Goal: Information Seeking & Learning: Learn about a topic

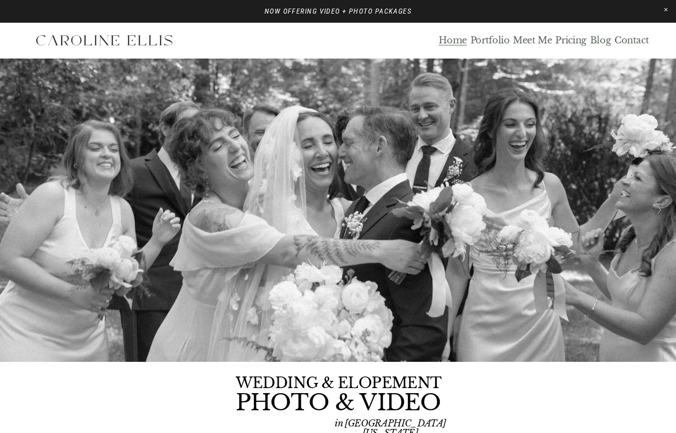
click at [602, 38] on link "Blog" at bounding box center [600, 41] width 21 height 12
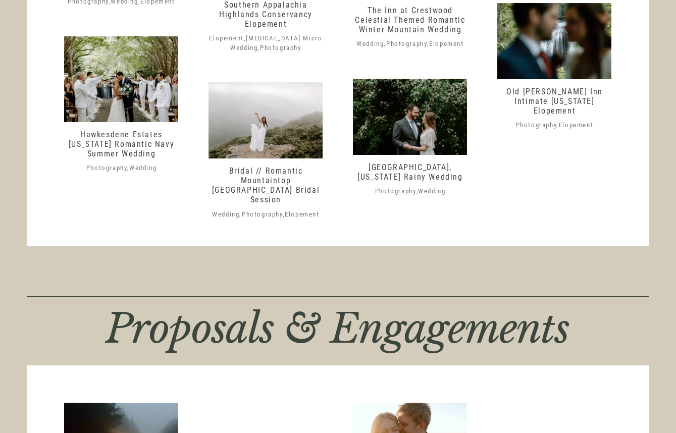
scroll to position [1851, 0]
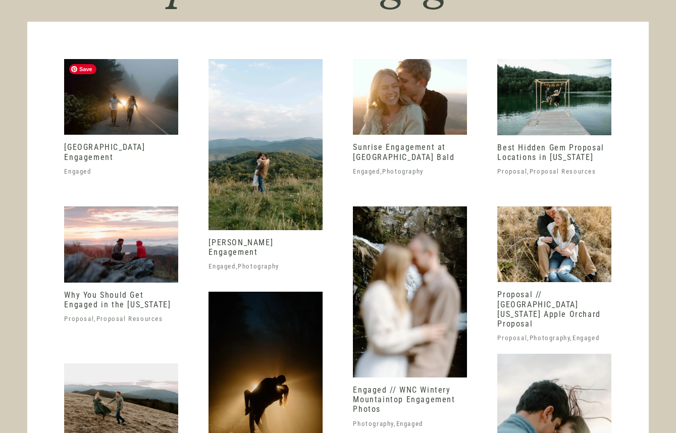
click at [86, 89] on img at bounding box center [121, 97] width 114 height 76
